Goal: Transaction & Acquisition: Download file/media

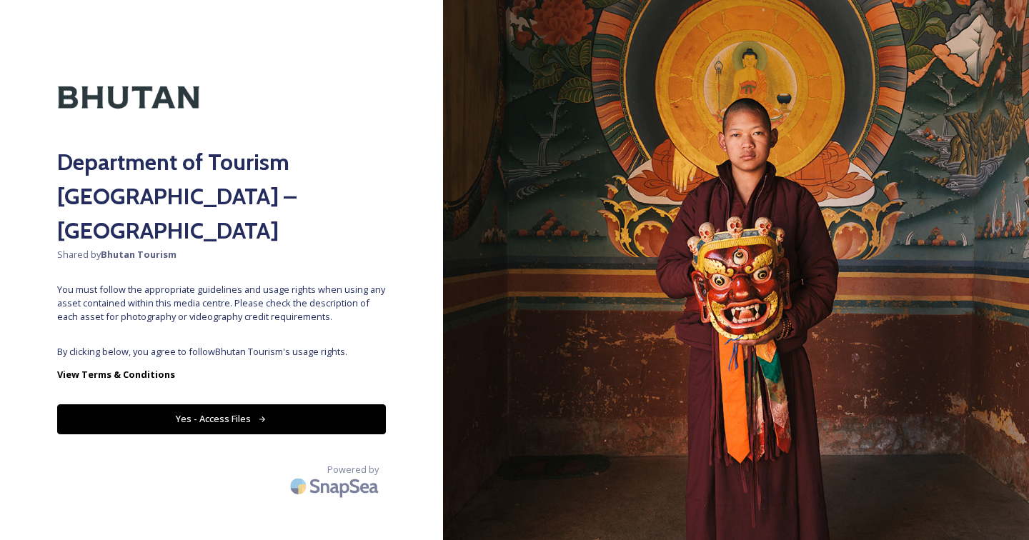
click at [234, 345] on span "By clicking below, you agree to follow Bhutan Tourism 's usage rights." at bounding box center [221, 352] width 329 height 14
click at [231, 404] on button "Yes - Access Files" at bounding box center [221, 418] width 329 height 29
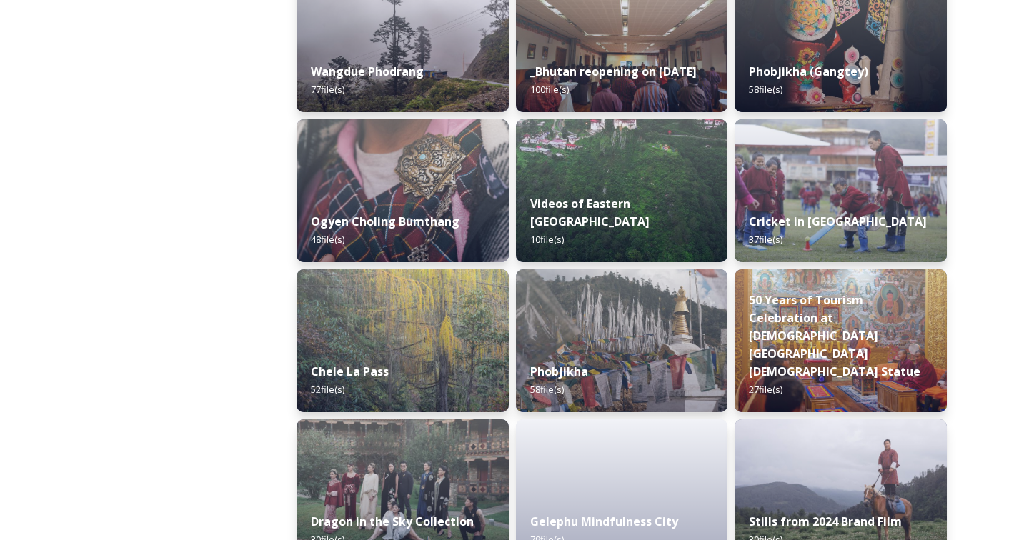
scroll to position [2222, 0]
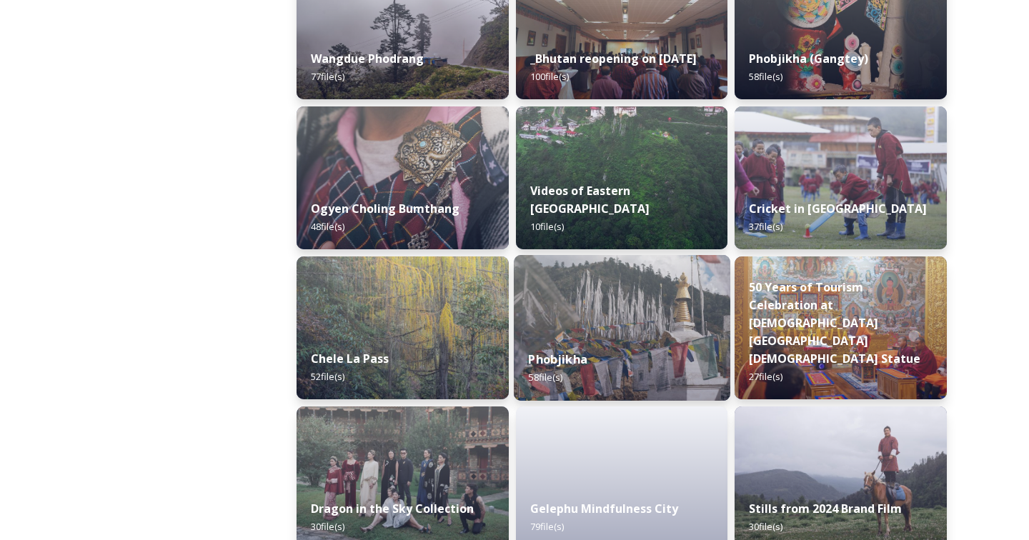
click at [636, 308] on img at bounding box center [622, 328] width 216 height 146
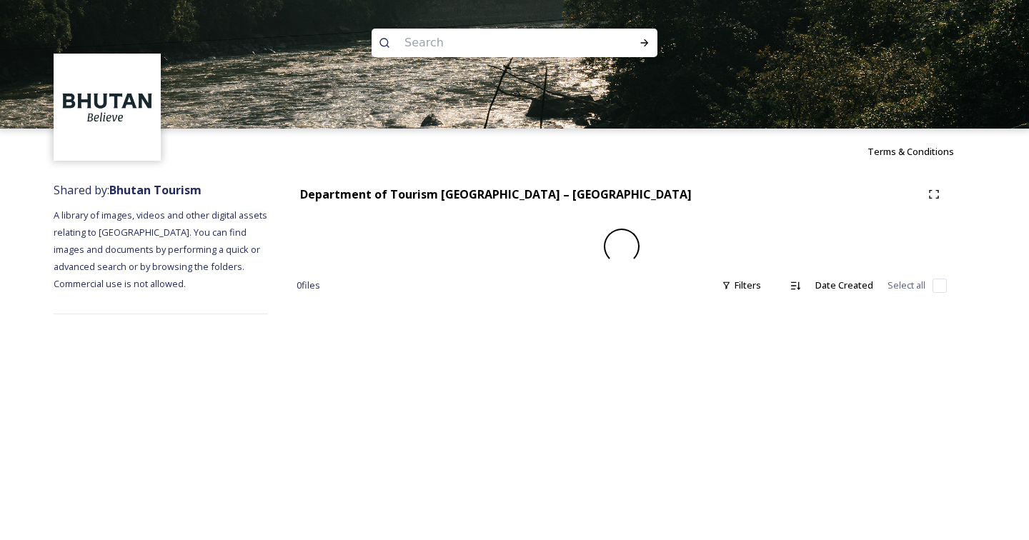
click at [629, 331] on div "Terms & Conditions Shared by: Bhutan Tourism A library of images, videos and ot…" at bounding box center [514, 270] width 1029 height 540
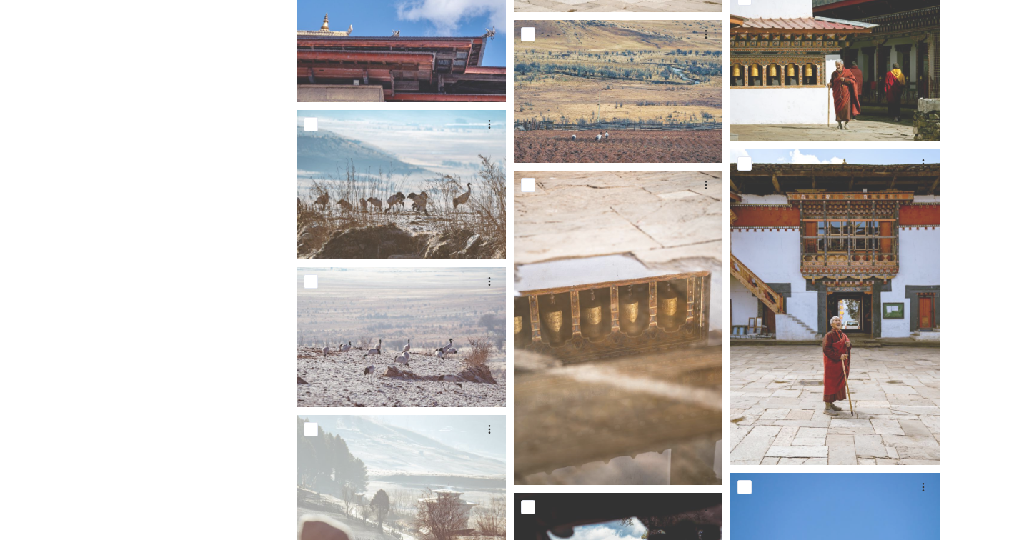
scroll to position [2100, 0]
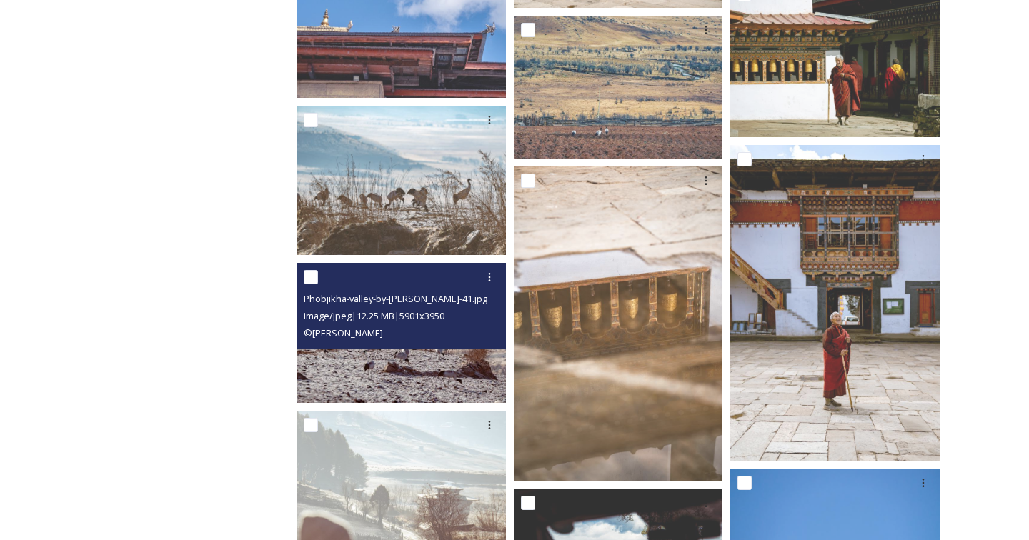
click at [501, 301] on div "Phobjikha-valley-by-[PERSON_NAME]-41.jpg" at bounding box center [403, 298] width 199 height 17
click at [444, 359] on img at bounding box center [400, 333] width 209 height 140
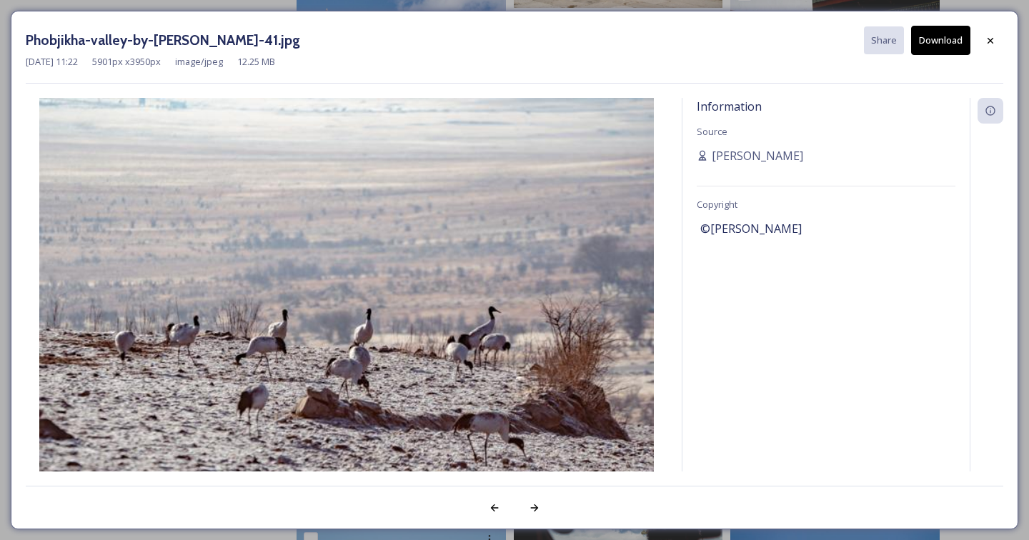
click at [855, 365] on div "Information Source [PERSON_NAME] Copyright ©[PERSON_NAME]" at bounding box center [825, 285] width 287 height 374
click at [986, 42] on icon at bounding box center [989, 40] width 11 height 11
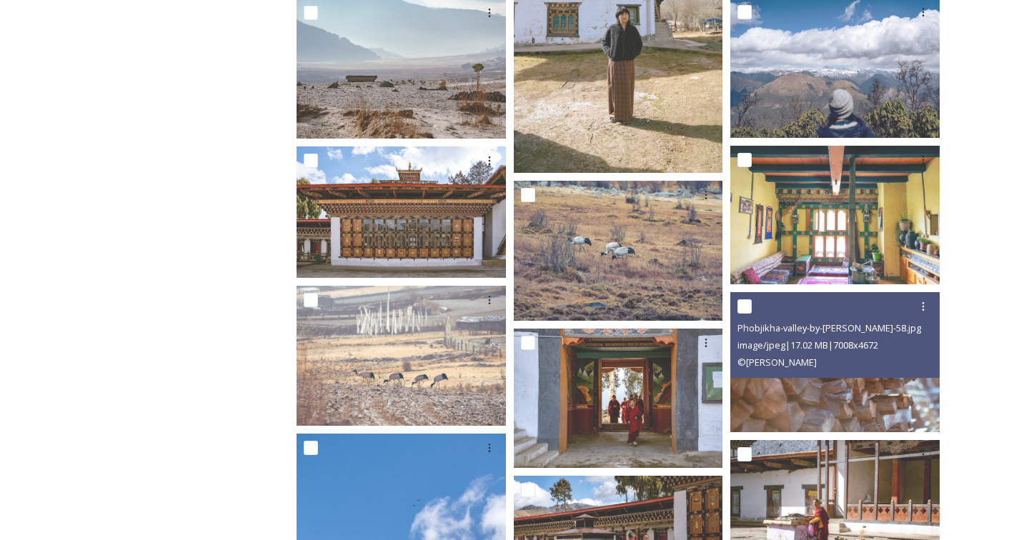
scroll to position [1481, 0]
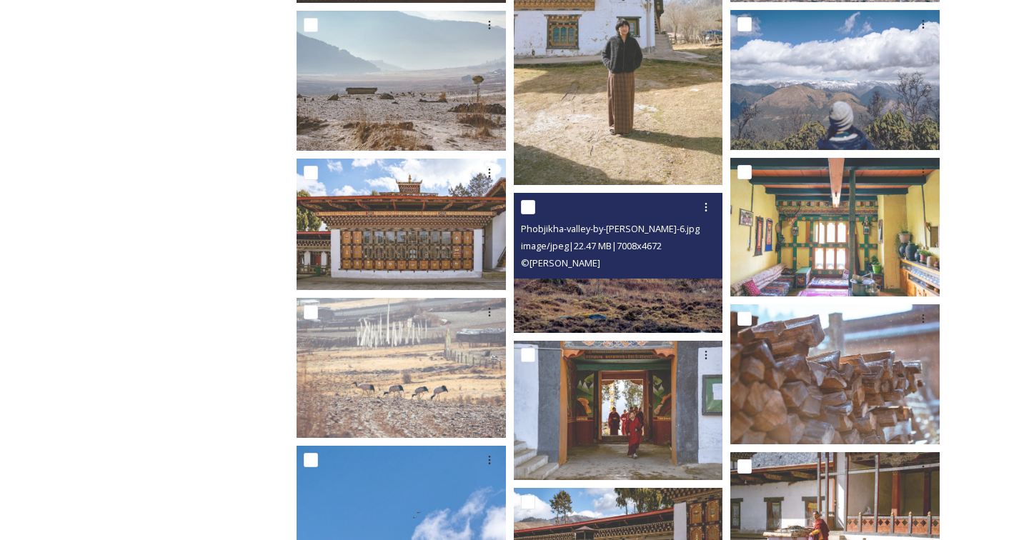
click at [676, 254] on div "© [PERSON_NAME]" at bounding box center [620, 262] width 199 height 17
click at [629, 297] on img at bounding box center [618, 262] width 209 height 139
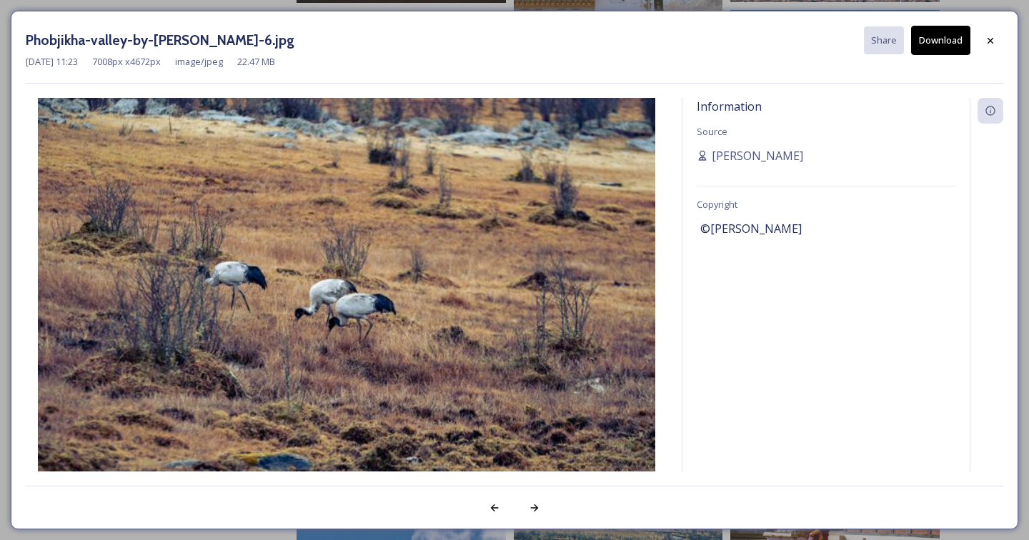
click at [905, 196] on div "Information Source [PERSON_NAME] Copyright ©[PERSON_NAME]" at bounding box center [825, 285] width 287 height 374
click at [989, 38] on icon at bounding box center [989, 40] width 11 height 11
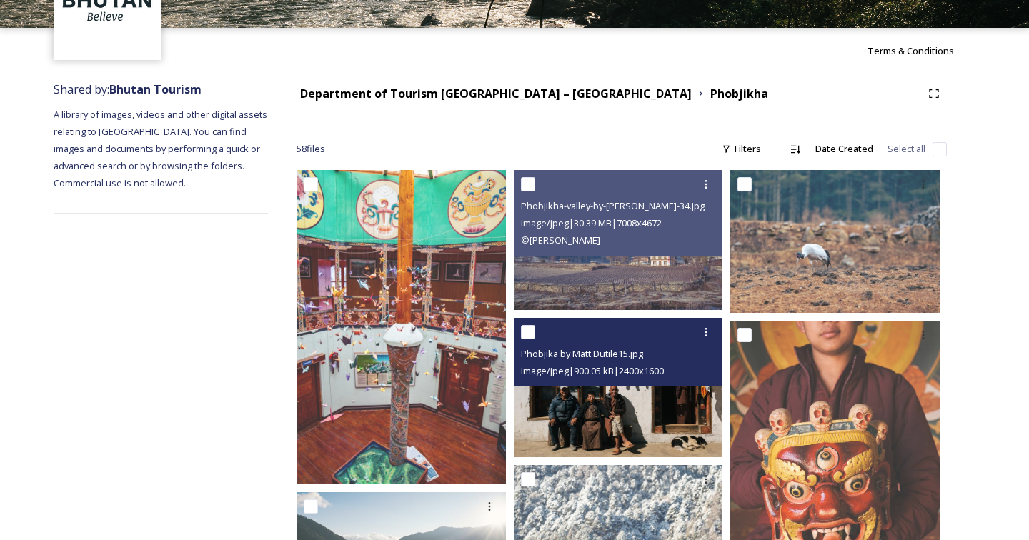
scroll to position [104, 0]
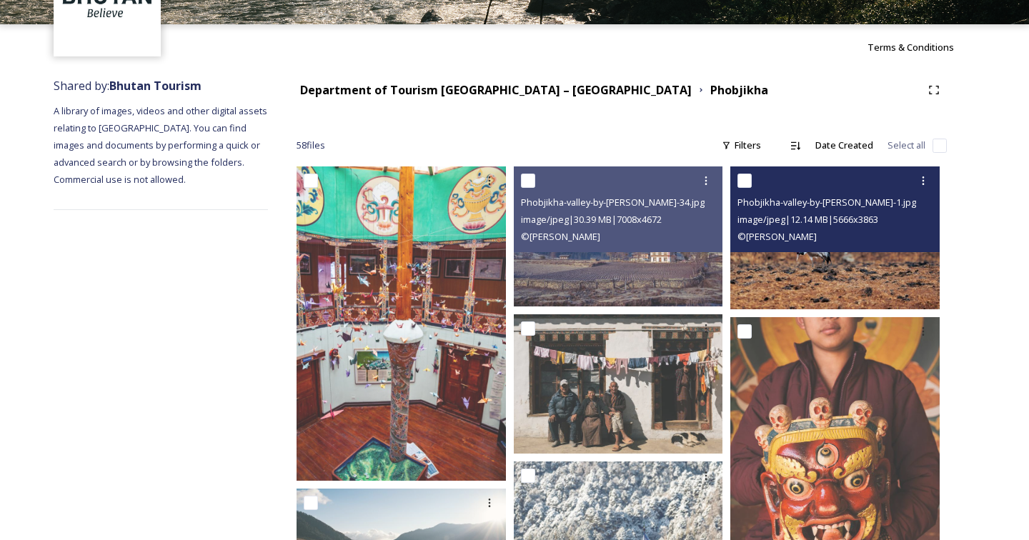
click at [834, 267] on img at bounding box center [834, 237] width 209 height 143
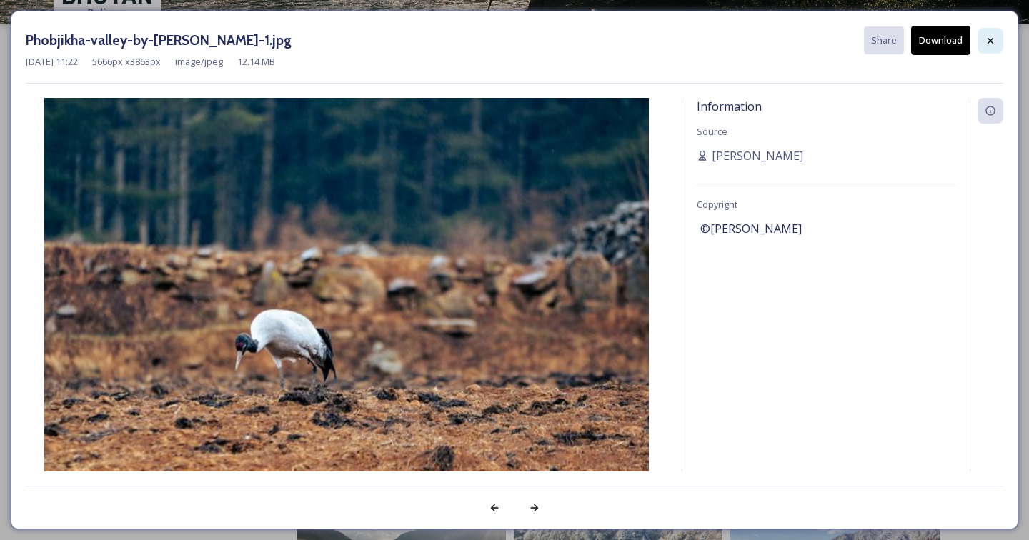
click at [987, 41] on icon at bounding box center [989, 40] width 11 height 11
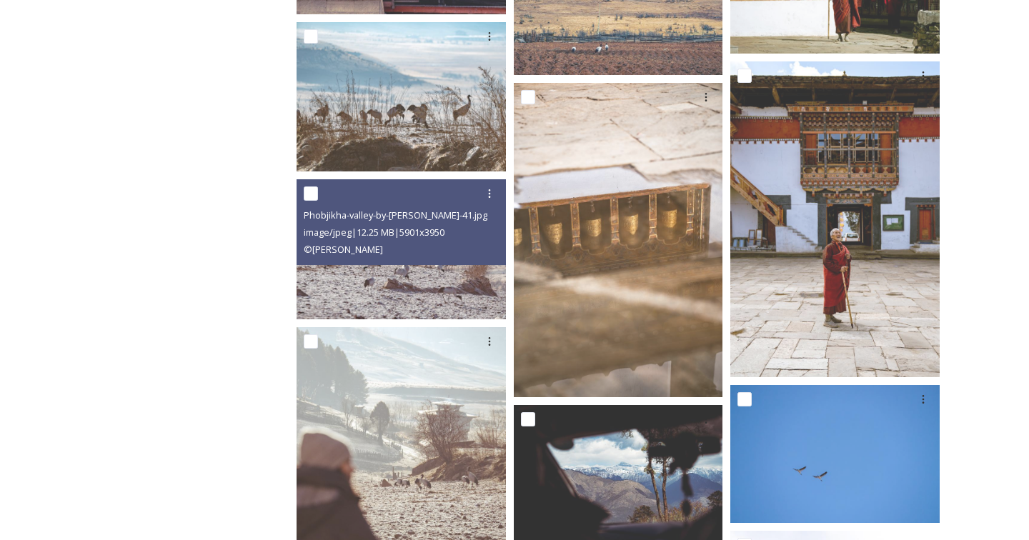
scroll to position [2183, 0]
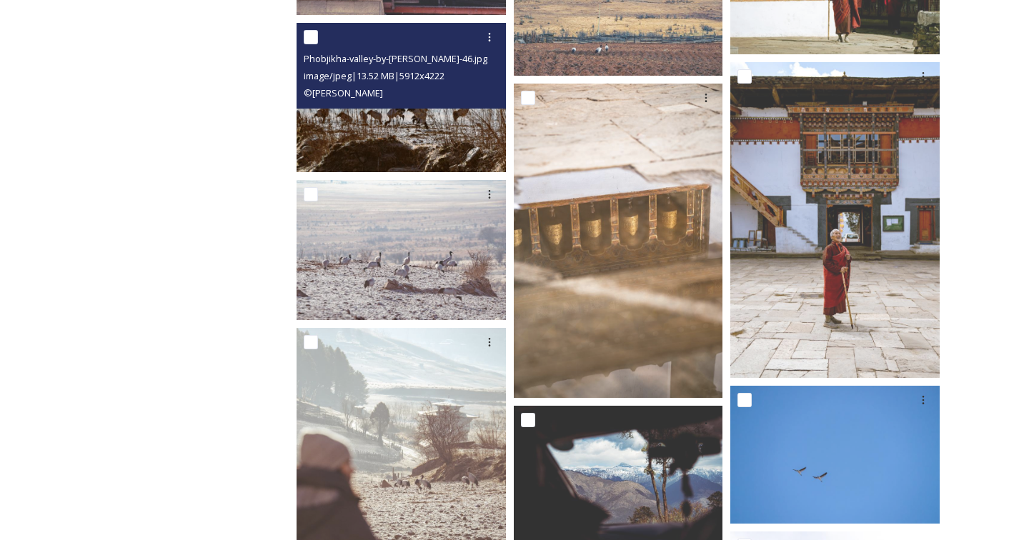
click at [426, 129] on img at bounding box center [400, 97] width 209 height 149
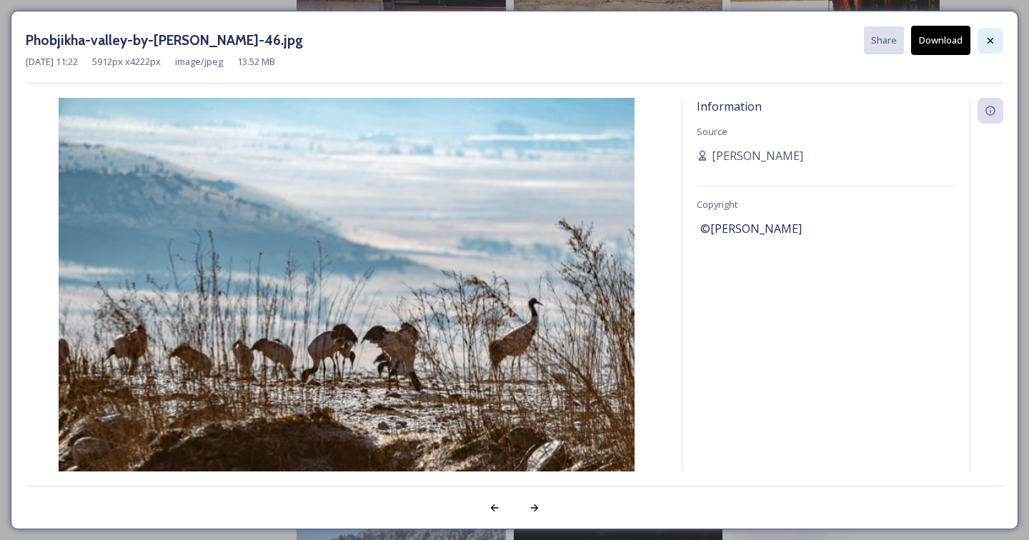
click at [984, 41] on icon at bounding box center [989, 40] width 11 height 11
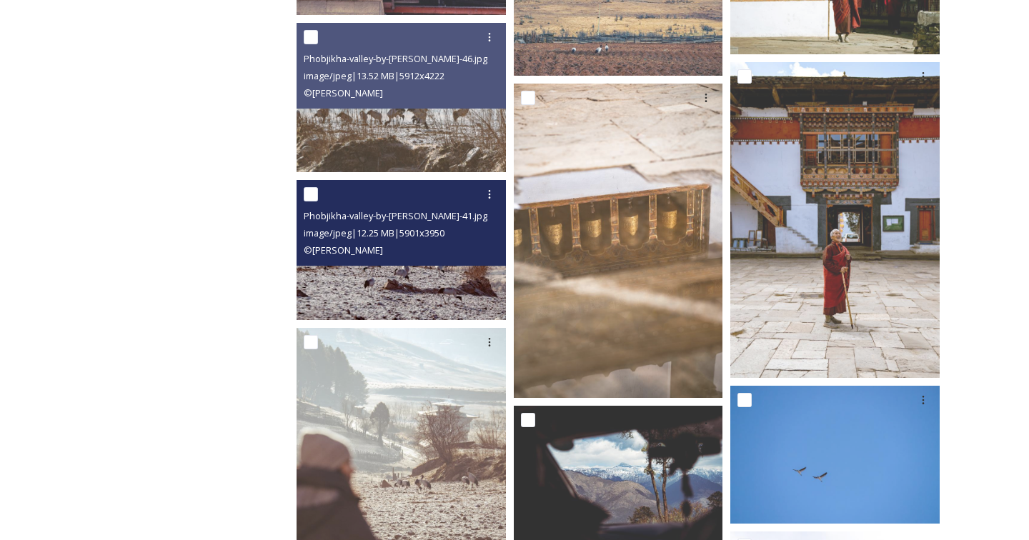
click at [398, 283] on img at bounding box center [400, 250] width 209 height 140
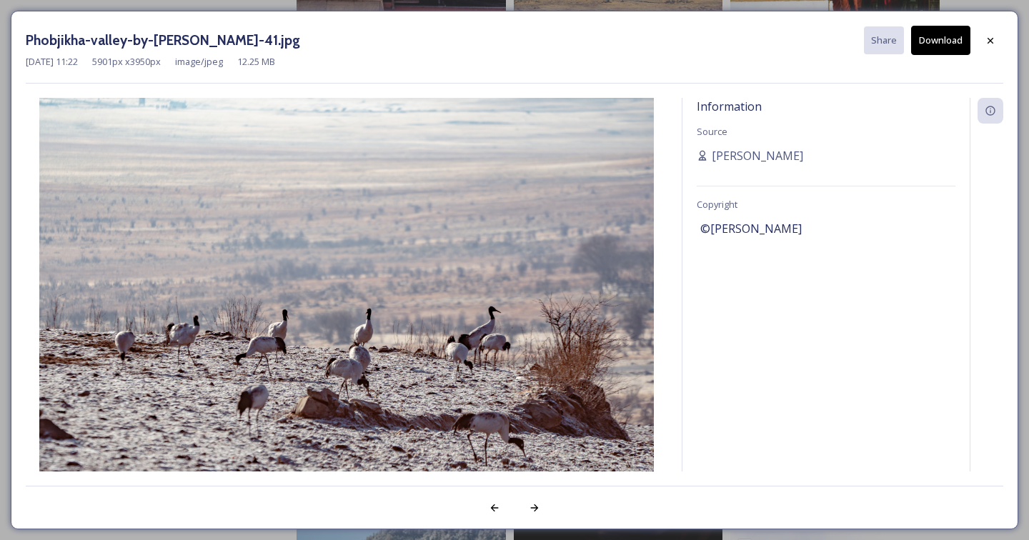
click at [944, 44] on button "Download" at bounding box center [940, 40] width 59 height 29
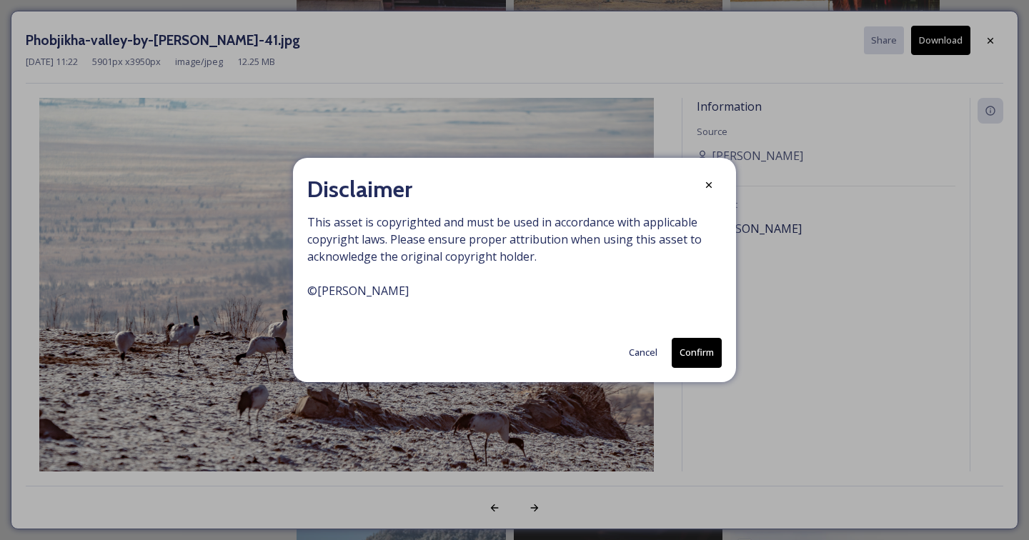
click at [695, 356] on button "Confirm" at bounding box center [696, 352] width 50 height 29
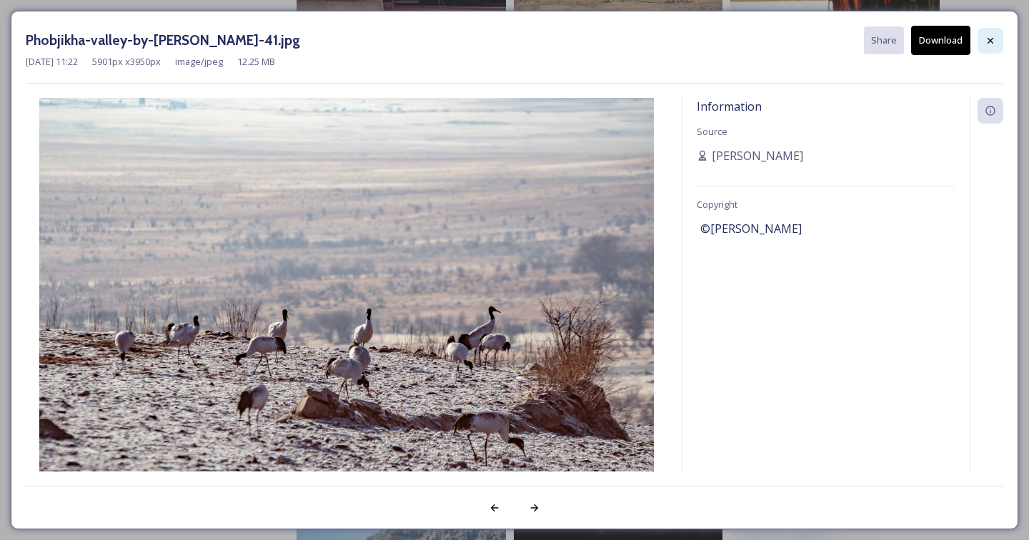
click at [992, 41] on icon at bounding box center [989, 40] width 11 height 11
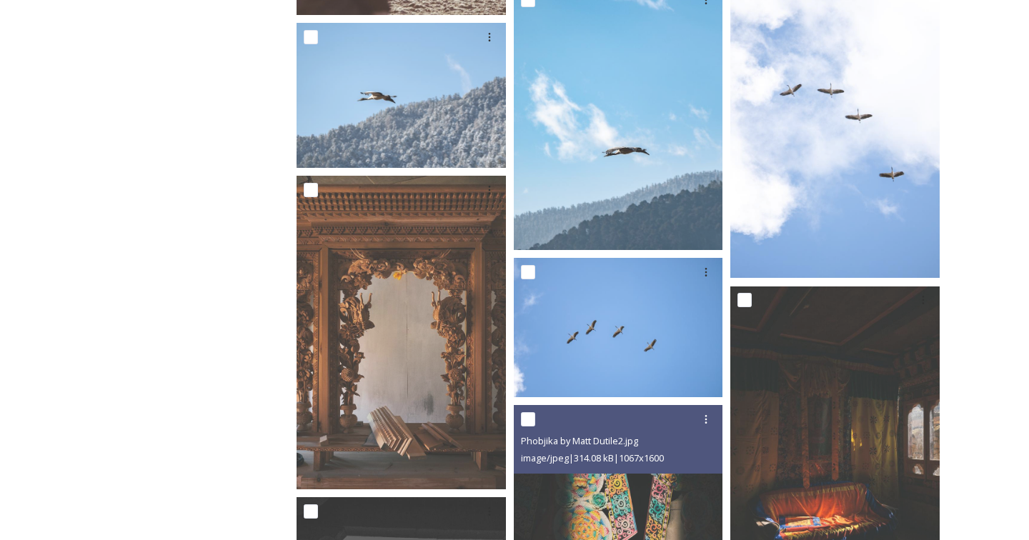
scroll to position [2689, 0]
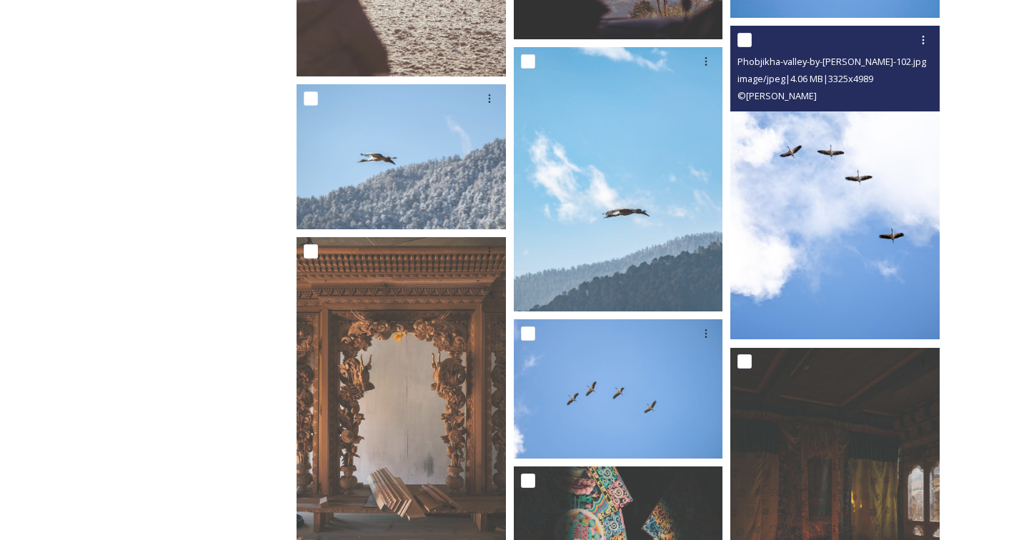
click at [861, 174] on img at bounding box center [834, 183] width 209 height 314
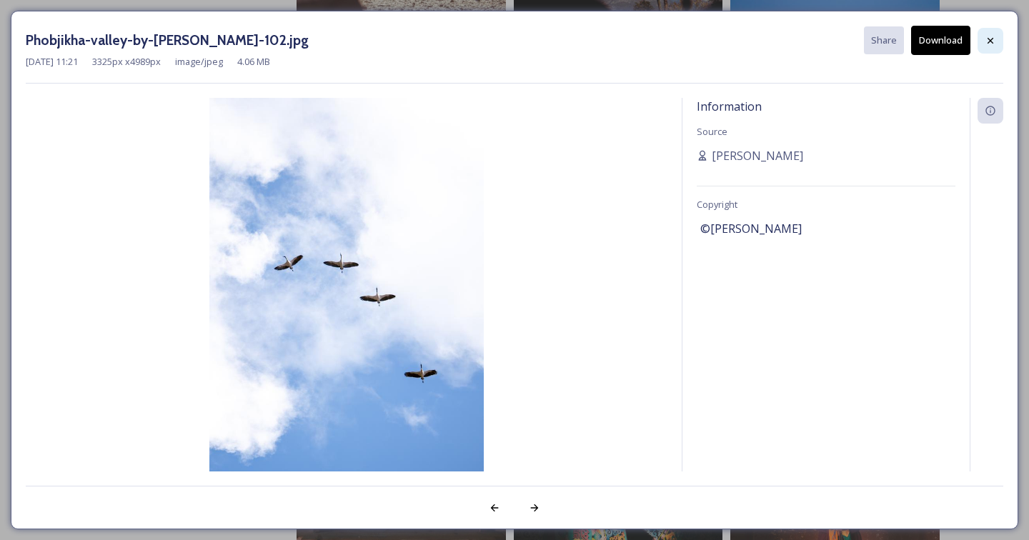
click at [986, 35] on icon at bounding box center [989, 40] width 11 height 11
